Goal: Transaction & Acquisition: Purchase product/service

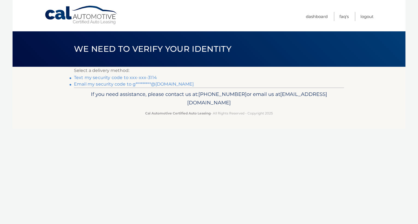
click at [106, 79] on link "Text my security code to xxx-xxx-3114" at bounding box center [115, 77] width 83 height 5
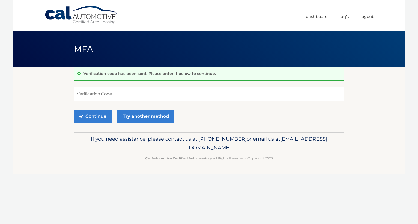
click at [83, 94] on input "Verification Code" at bounding box center [209, 94] width 270 height 14
type input "086722"
click at [91, 120] on button "Continue" at bounding box center [93, 117] width 38 height 14
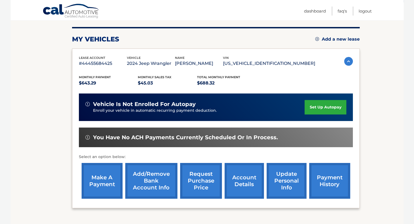
scroll to position [65, 0]
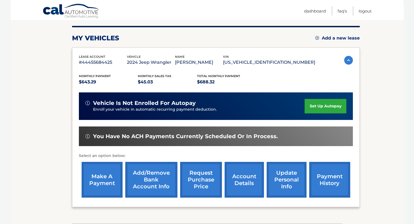
click at [97, 179] on link "make a payment" at bounding box center [102, 180] width 41 height 36
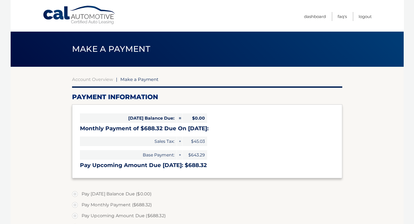
select select "MTdjNjhlOTMtYmQwZS00MzRmLWJlMDEtNjg4NTFiOGIzODIy"
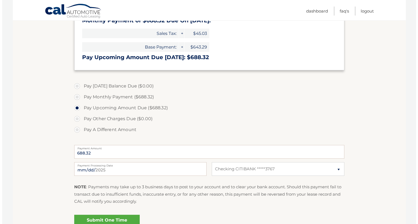
scroll to position [165, 0]
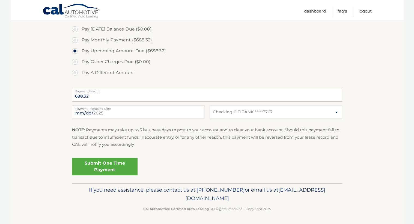
click at [106, 164] on link "Submit One Time Payment" at bounding box center [104, 166] width 65 height 17
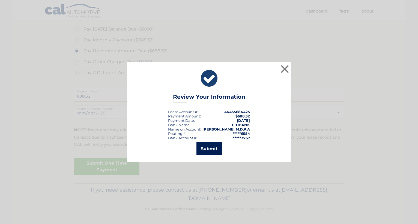
click at [208, 151] on button "Submit" at bounding box center [208, 148] width 25 height 13
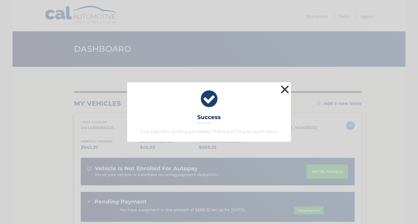
click at [286, 88] on button "×" at bounding box center [284, 89] width 11 height 11
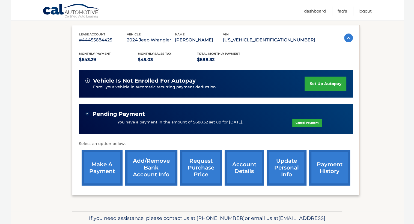
scroll to position [88, 0]
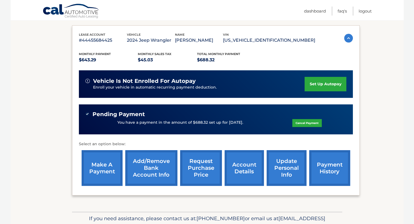
click at [331, 162] on link "payment history" at bounding box center [329, 168] width 41 height 36
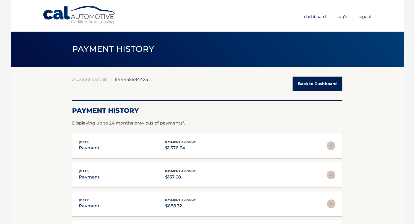
click at [319, 16] on link "Dashboard" at bounding box center [315, 16] width 22 height 9
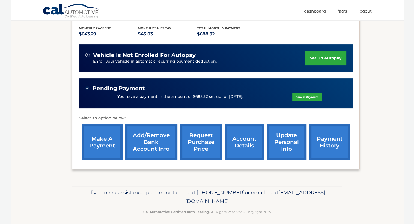
scroll to position [116, 0]
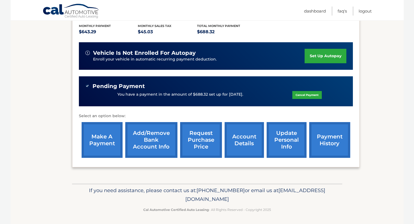
click at [242, 136] on link "account details" at bounding box center [243, 140] width 39 height 36
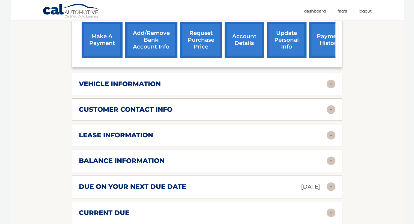
scroll to position [230, 0]
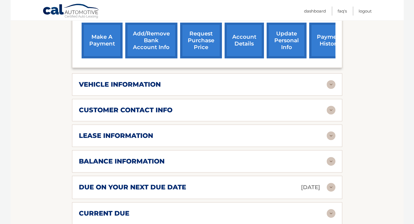
click at [330, 131] on img at bounding box center [330, 135] width 9 height 9
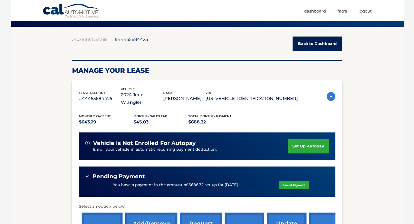
scroll to position [0, 0]
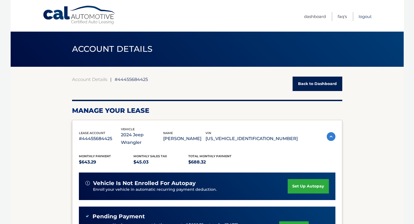
click at [362, 17] on link "Logout" at bounding box center [364, 16] width 13 height 9
